Goal: Check status

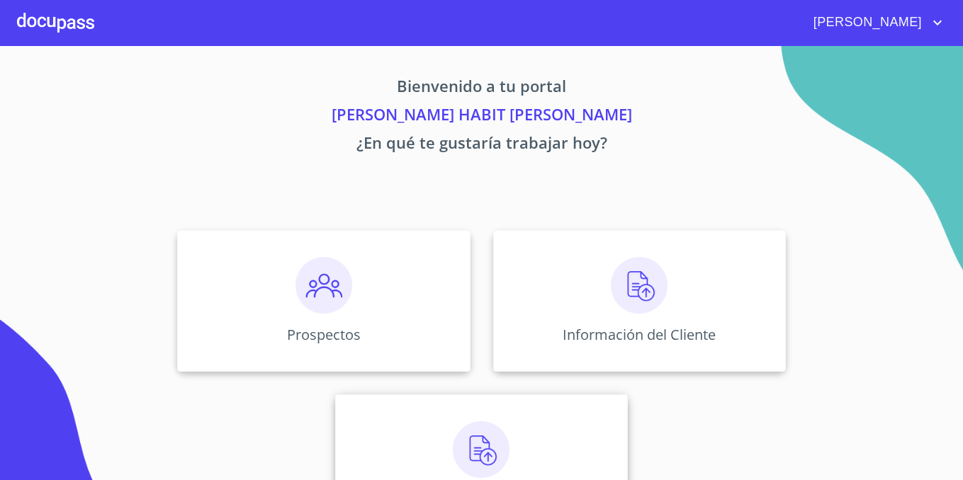
click at [477, 438] on img at bounding box center [481, 450] width 57 height 57
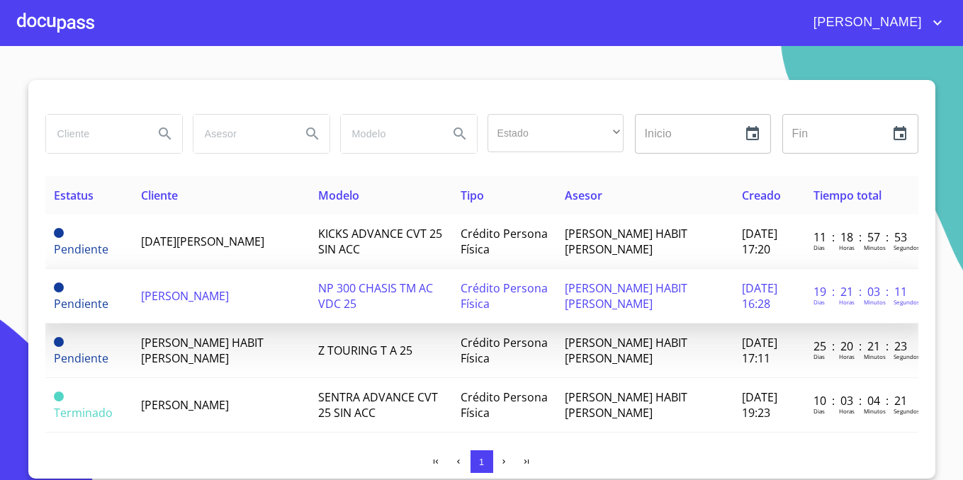
click at [274, 299] on td "[PERSON_NAME]" at bounding box center [220, 296] width 177 height 55
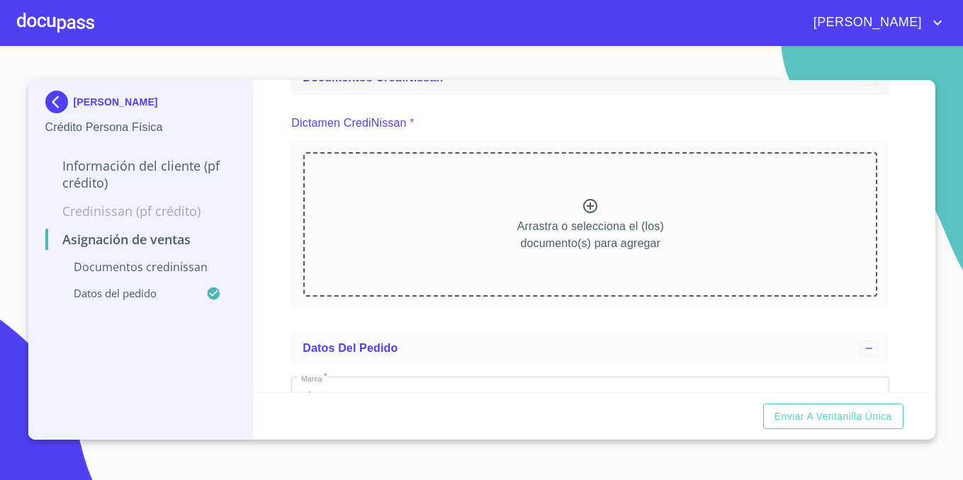
scroll to position [97, 0]
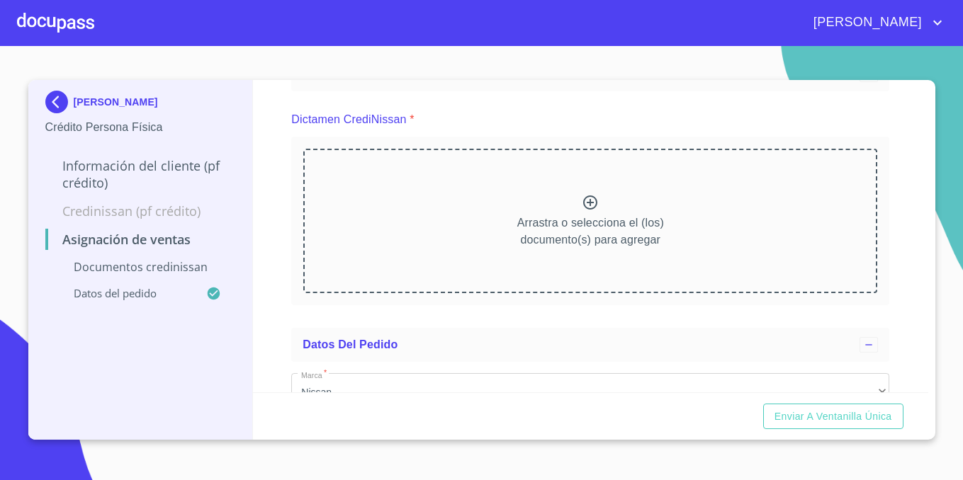
click at [586, 201] on icon at bounding box center [590, 202] width 17 height 17
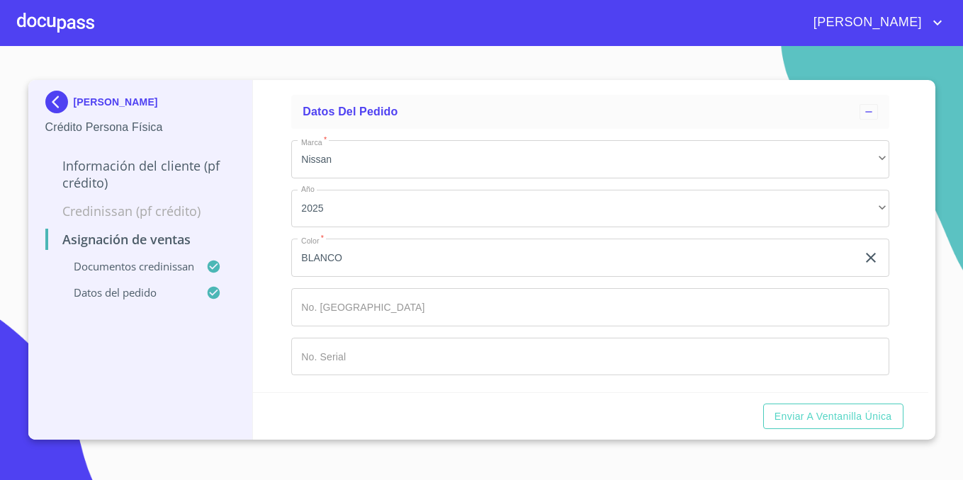
scroll to position [657, 0]
click at [51, 104] on img at bounding box center [59, 102] width 28 height 23
